Goal: Task Accomplishment & Management: Use online tool/utility

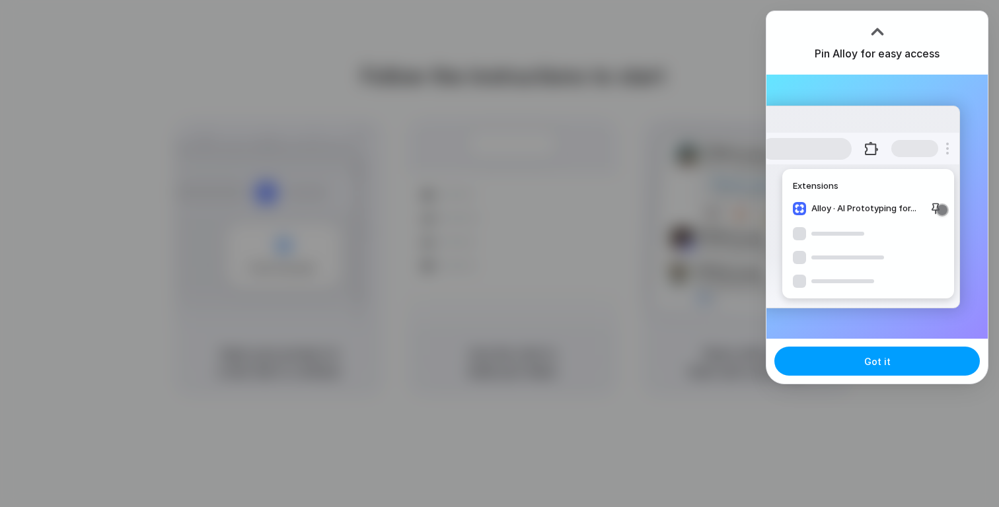
drag, startPoint x: 887, startPoint y: 363, endPoint x: 873, endPoint y: 363, distance: 14.5
click at [887, 363] on span "Got it" at bounding box center [877, 362] width 26 height 14
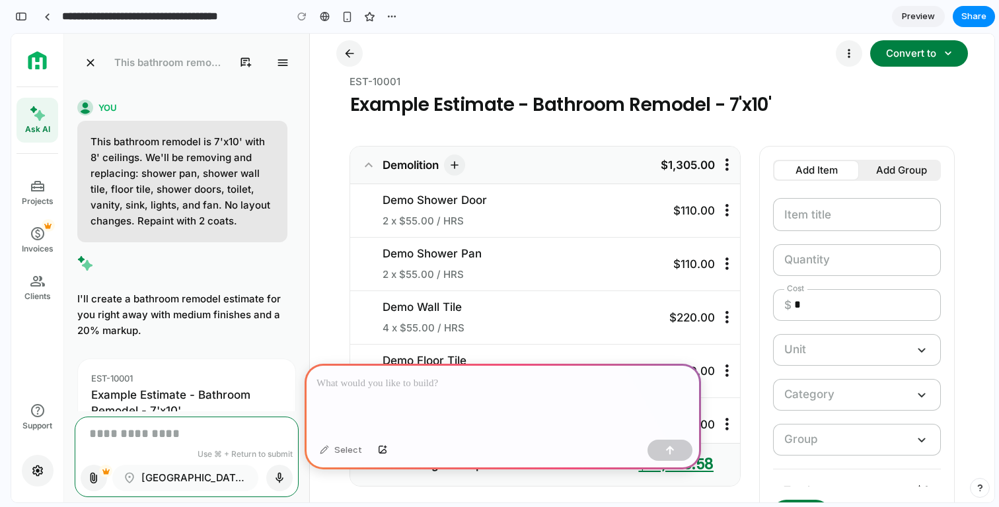
scroll to position [0, 12]
drag, startPoint x: 829, startPoint y: 218, endPoint x: 850, endPoint y: 228, distance: 23.4
click at [850, 227] on div "Item title" at bounding box center [857, 215] width 167 height 32
click at [819, 252] on input "Quantity" at bounding box center [856, 260] width 145 height 16
click at [814, 305] on input "*" at bounding box center [861, 305] width 135 height 16
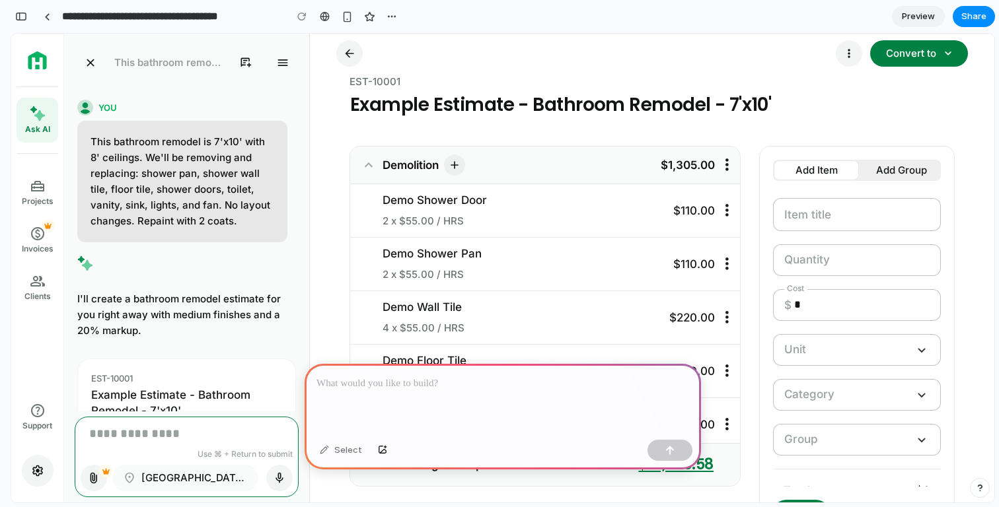
click at [815, 258] on input "Quantity" at bounding box center [856, 260] width 145 height 16
drag, startPoint x: 815, startPoint y: 220, endPoint x: 815, endPoint y: 207, distance: 12.6
click at [815, 219] on textarea "Item title" at bounding box center [856, 215] width 145 height 16
click at [883, 170] on div "Add Group" at bounding box center [901, 171] width 51 height 16
drag, startPoint x: 880, startPoint y: 169, endPoint x: 853, endPoint y: 167, distance: 26.5
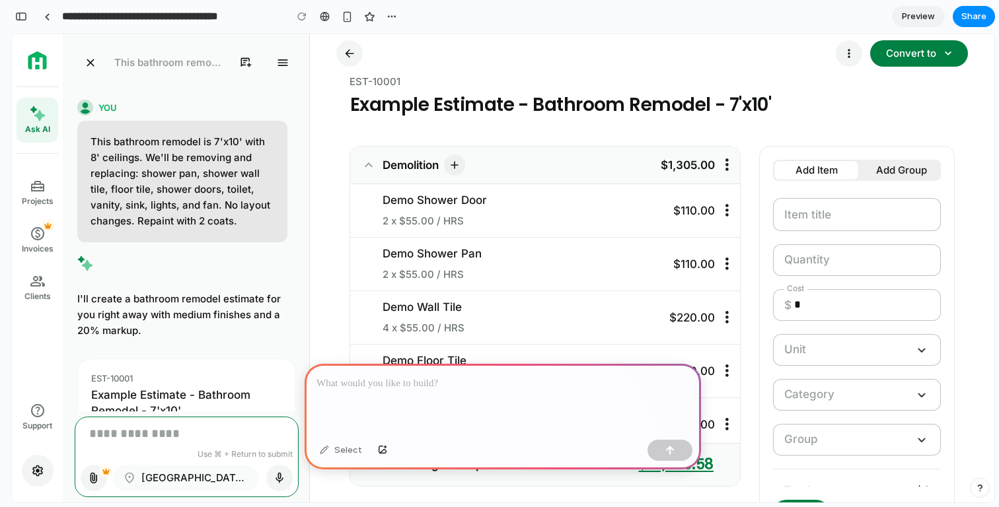
click at [879, 170] on div "Add Group" at bounding box center [901, 171] width 51 height 16
click at [507, 400] on div at bounding box center [503, 399] width 396 height 71
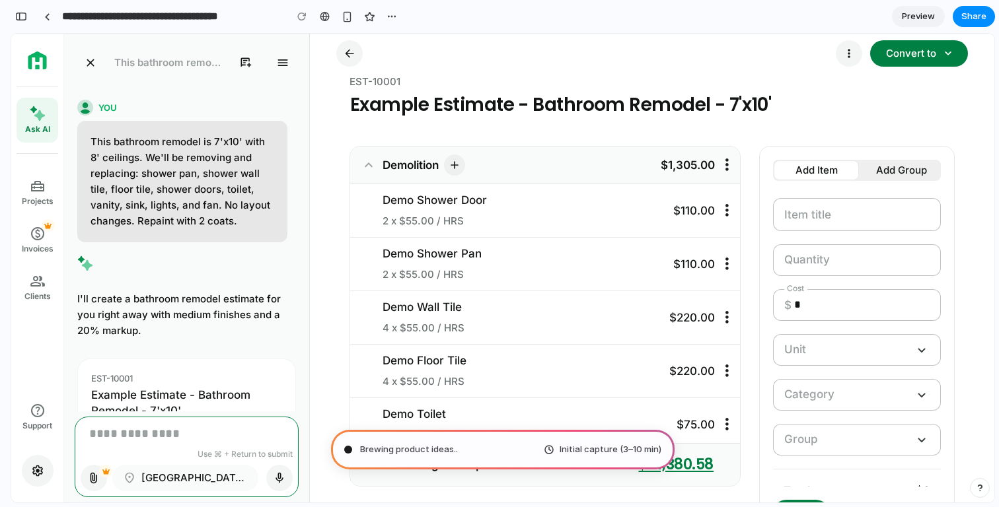
click at [920, 62] on button "Convert to expand_more" at bounding box center [919, 53] width 98 height 26
click at [932, 54] on div "Convert to" at bounding box center [911, 54] width 56 height 16
click at [969, 54] on div "arrow_back more_vert Convert to expand_more" at bounding box center [652, 53] width 658 height 29
drag, startPoint x: 689, startPoint y: 93, endPoint x: 782, endPoint y: 102, distance: 94.4
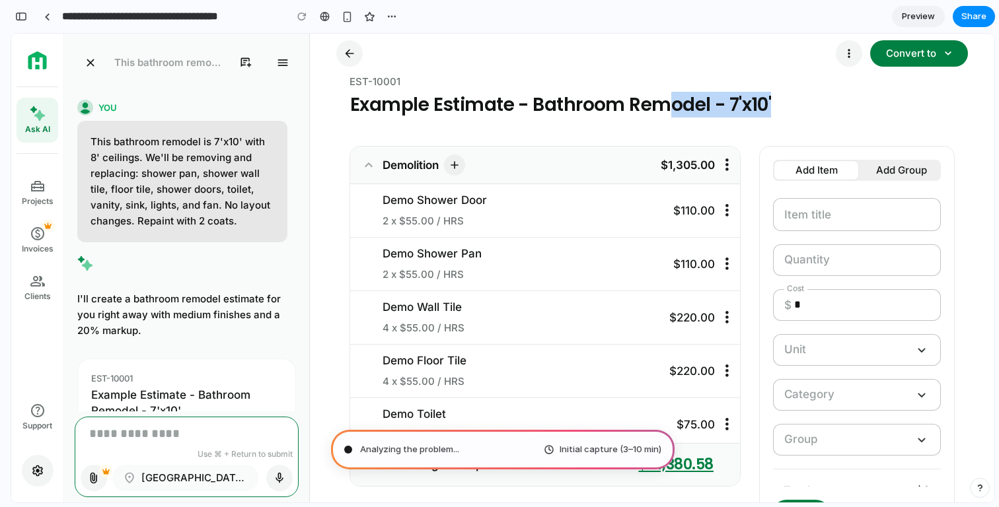
click at [778, 102] on div "Example Estimate - Bathroom Remodel - 7'x10'" at bounding box center [652, 105] width 604 height 24
click at [797, 103] on div "Example Estimate - Bathroom Remodel - 7'x10'" at bounding box center [652, 105] width 604 height 24
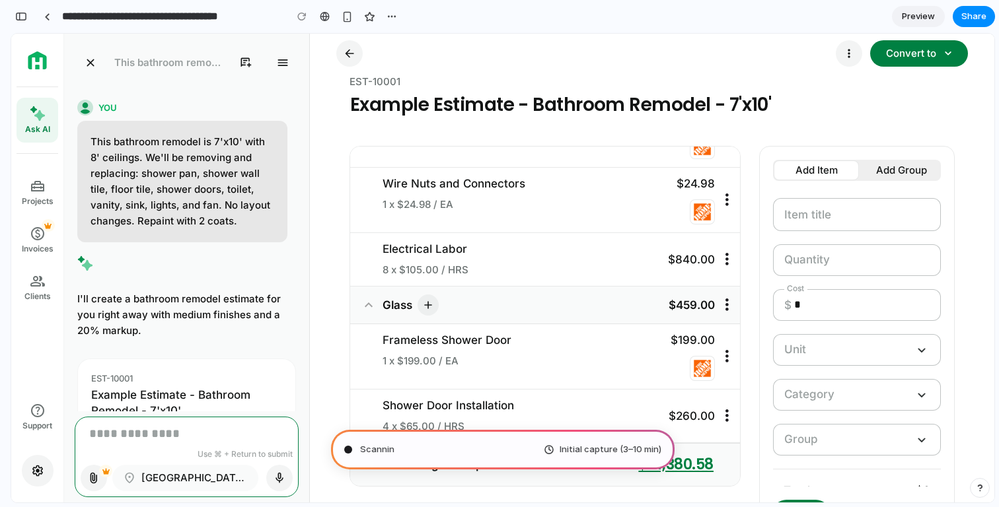
scroll to position [4158, 0]
click at [679, 213] on div "$24.98" at bounding box center [659, 200] width 110 height 49
click at [693, 211] on img at bounding box center [702, 212] width 19 height 19
click at [693, 212] on img at bounding box center [702, 212] width 19 height 19
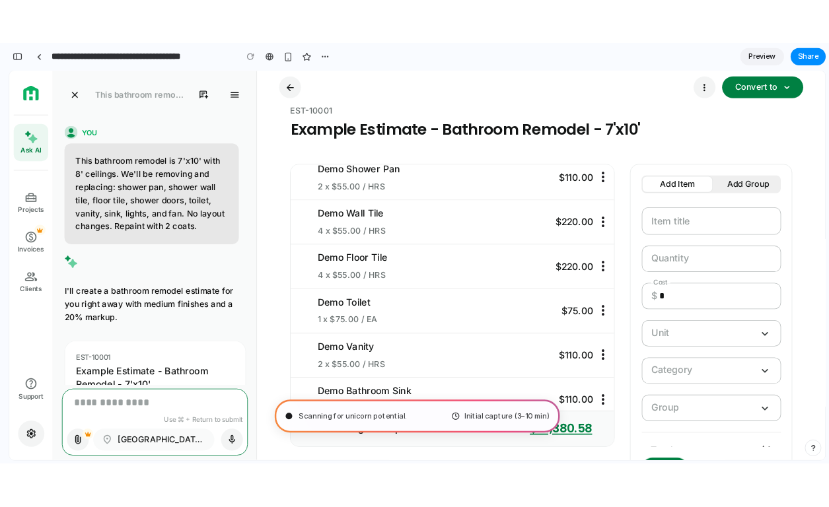
scroll to position [0, 0]
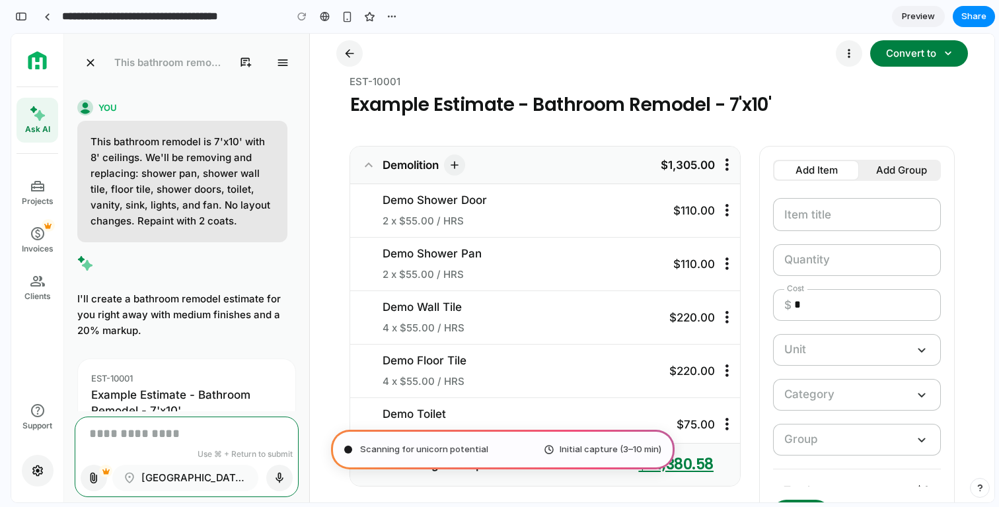
click at [718, 167] on div "󰇙" at bounding box center [729, 165] width 28 height 32
click at [457, 165] on div "add" at bounding box center [454, 165] width 13 height 13
click at [367, 163] on div "󰅃" at bounding box center [369, 165] width 16 height 16
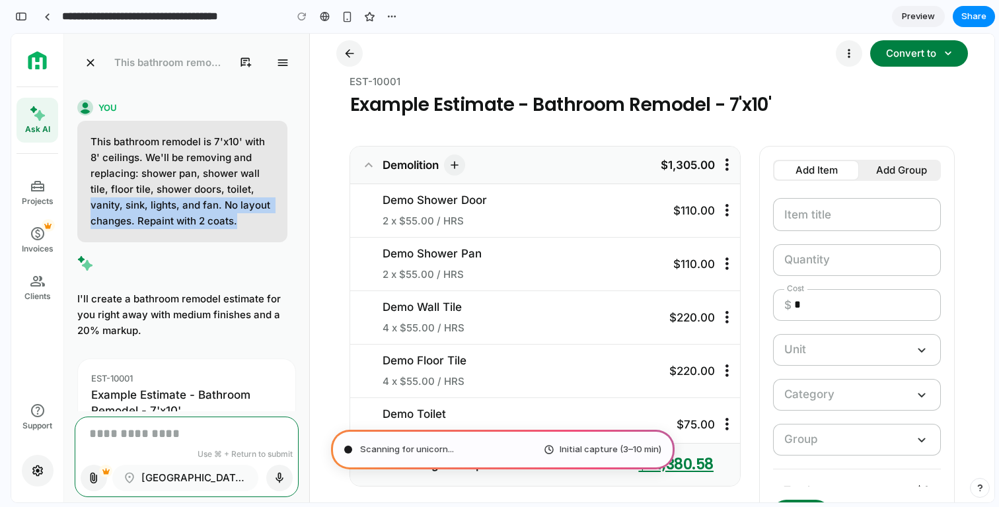
drag, startPoint x: 94, startPoint y: 204, endPoint x: 183, endPoint y: 233, distance: 93.8
click at [185, 231] on div "This bathroom remodel is 7'x10' with 8' ceilings. We'll be removing and replaci…" at bounding box center [182, 182] width 210 height 122
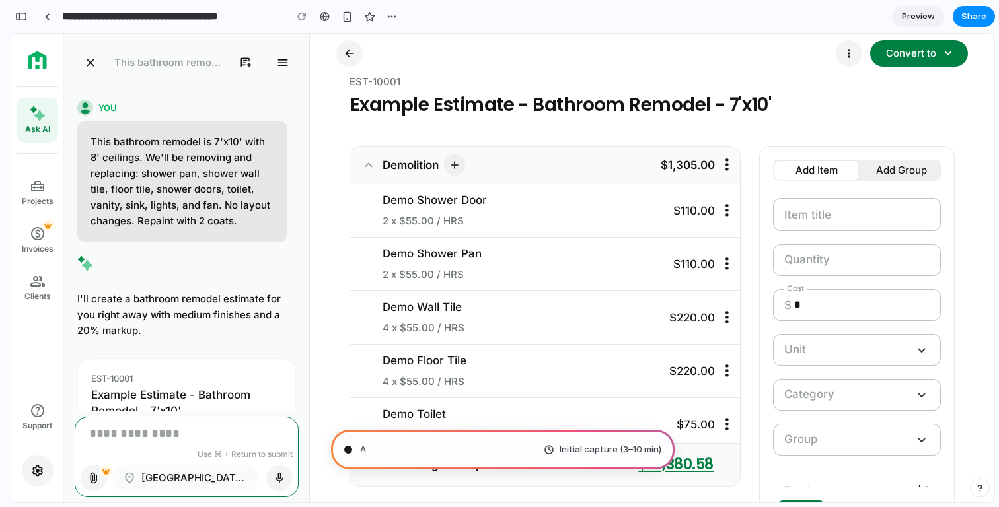
click at [33, 198] on div "Projects" at bounding box center [38, 201] width 32 height 11
click at [30, 222] on div "paid Invoices" at bounding box center [38, 239] width 42 height 45
click at [923, 54] on div "Convert to" at bounding box center [911, 54] width 56 height 16
click at [847, 54] on div "more_vert" at bounding box center [849, 53] width 13 height 13
click at [729, 69] on div "arrow_back more_vert Convert to expand_more" at bounding box center [652, 54] width 658 height 40
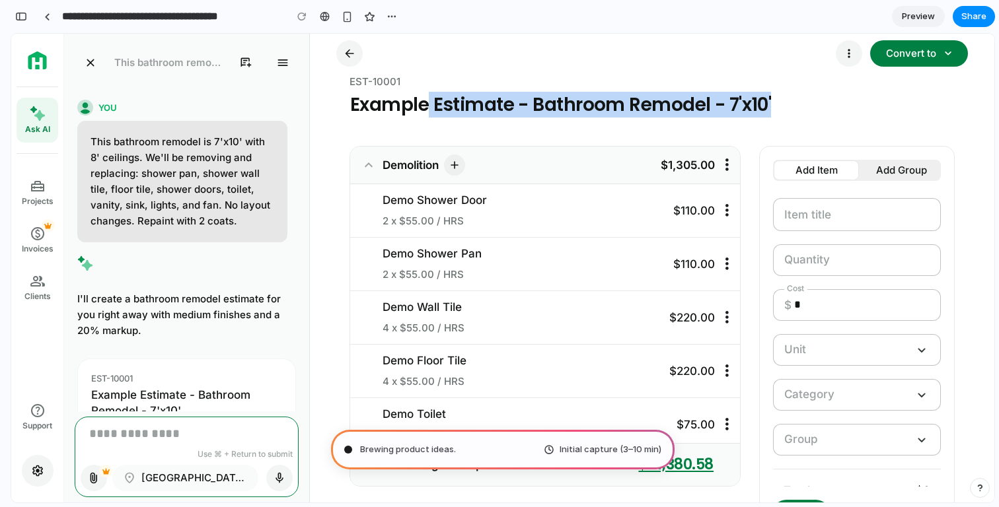
drag, startPoint x: 423, startPoint y: 110, endPoint x: 677, endPoint y: 134, distance: 255.6
click at [644, 133] on div "arrow_back more_vert Convert to expand_more EST-10001 Example Estimate - Bathro…" at bounding box center [652, 268] width 658 height 469
click at [772, 122] on div "EST-10001 Example Estimate - Bathroom Remodel - 7'x10'" at bounding box center [645, 103] width 619 height 59
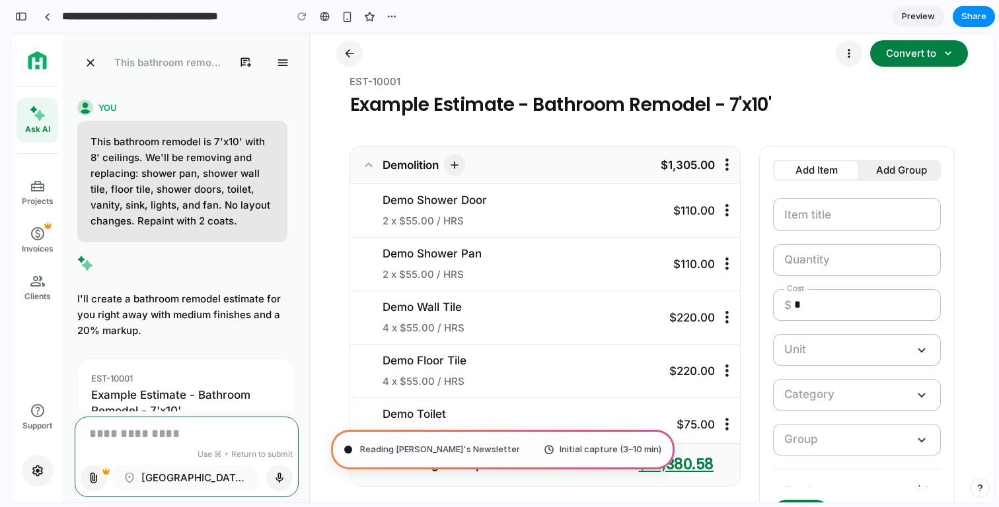
scroll to position [0, 12]
click at [577, 439] on div "Evaluating the request Initial capture (3–10 min)" at bounding box center [503, 450] width 344 height 40
type input "**********"
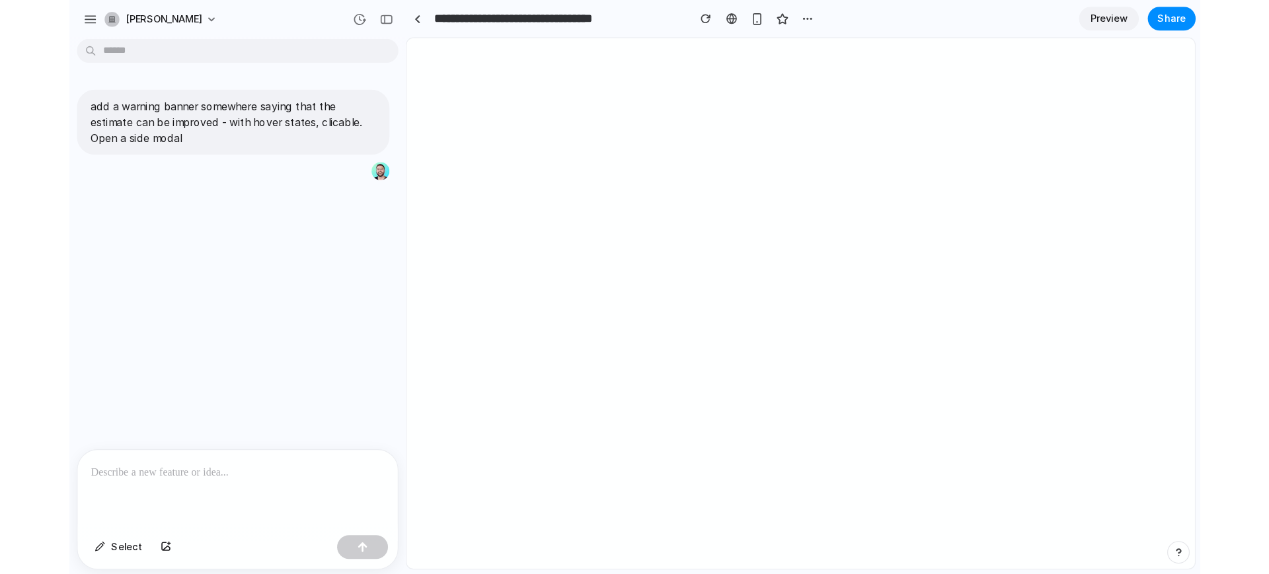
scroll to position [0, 0]
